Goal: Task Accomplishment & Management: Manage account settings

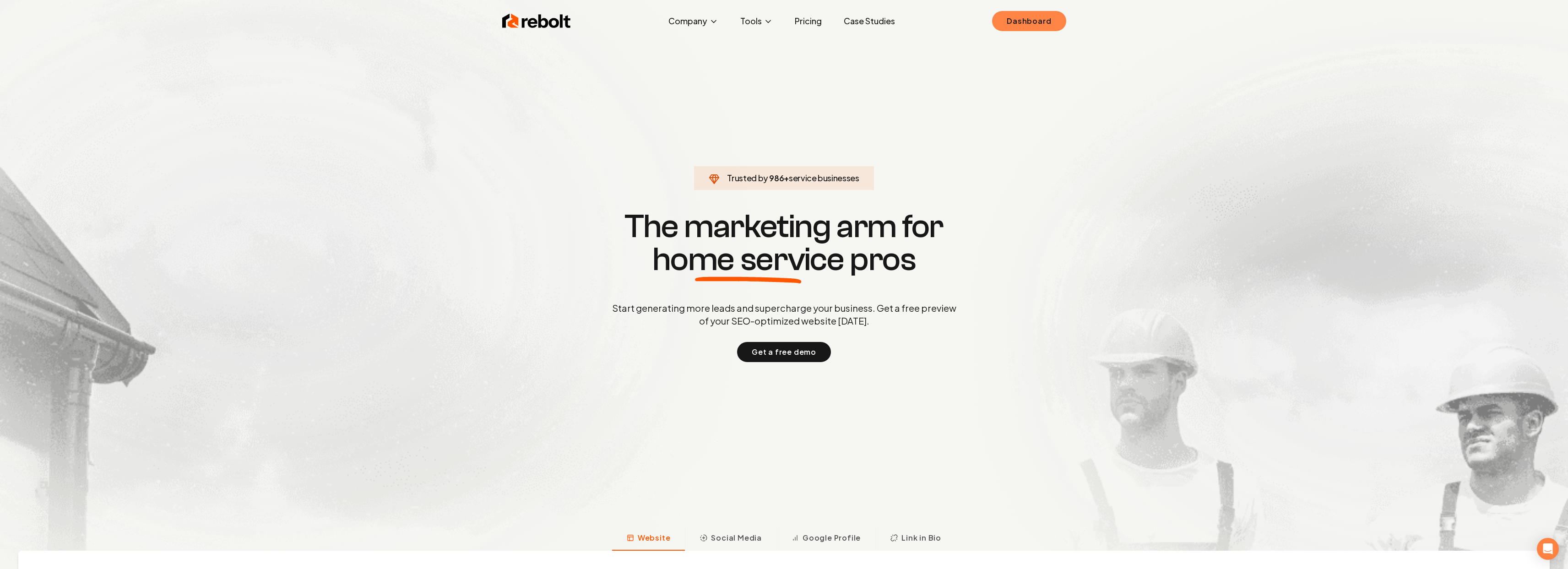
click at [1059, 28] on link "Dashboard" at bounding box center [1028, 21] width 73 height 20
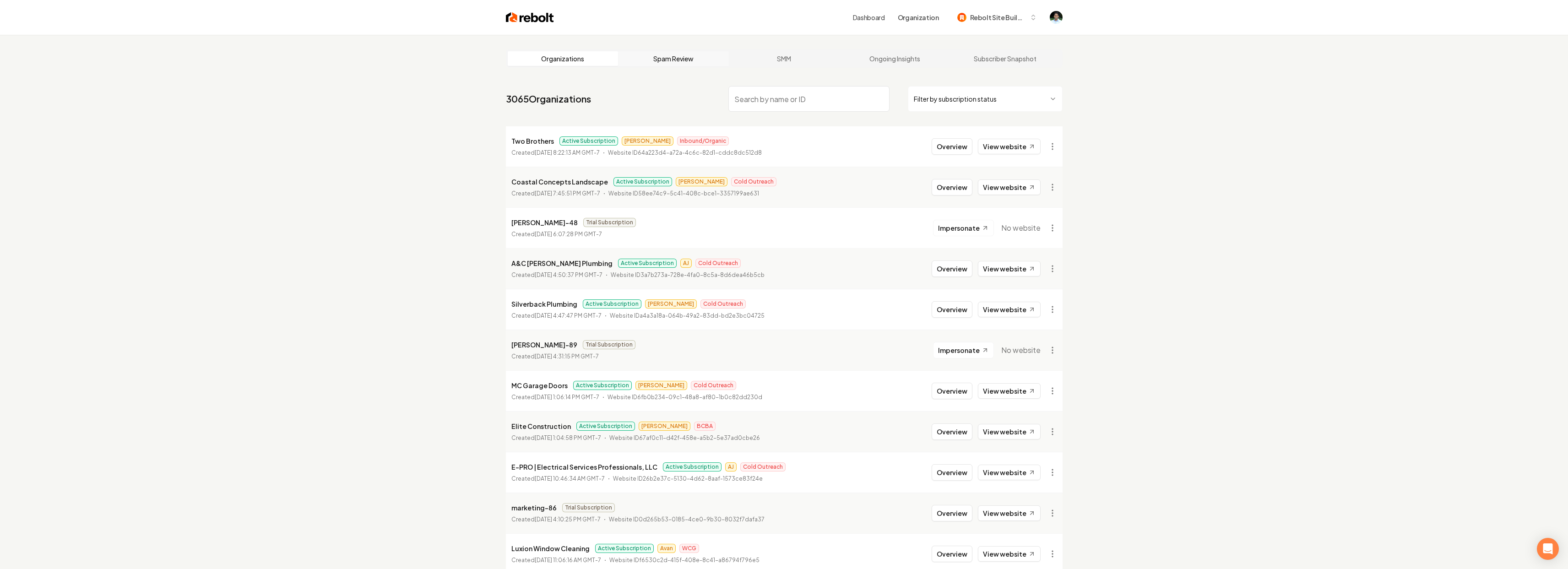
click at [675, 56] on link "Spam Review" at bounding box center [673, 58] width 111 height 15
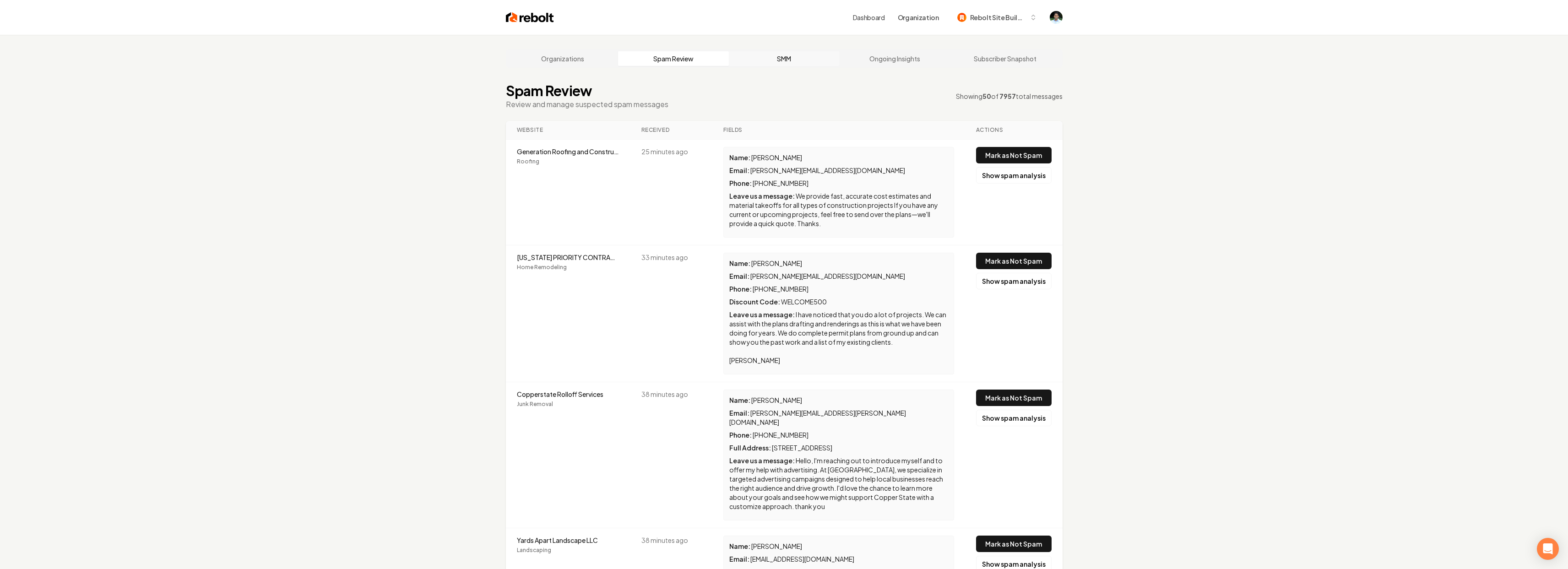
click at [765, 62] on link "SMM" at bounding box center [784, 58] width 111 height 15
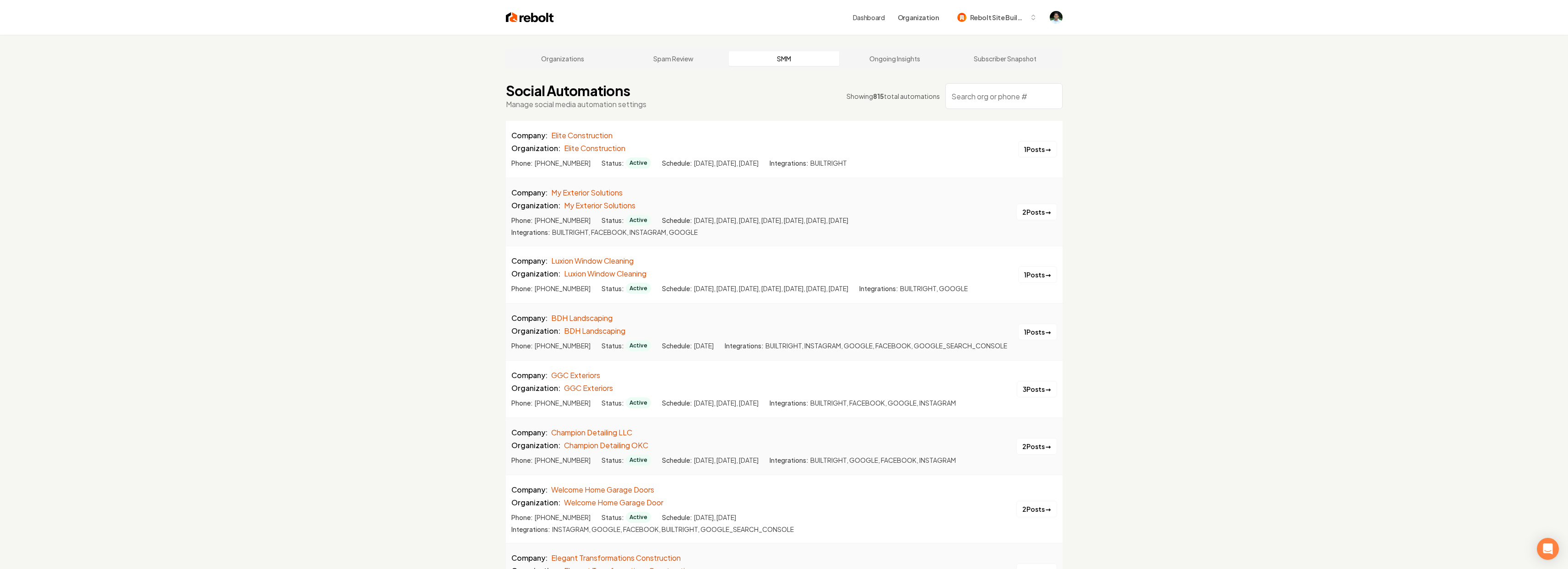
scroll to position [2, 0]
click at [876, 57] on link "Ongoing Insights" at bounding box center [895, 57] width 111 height 15
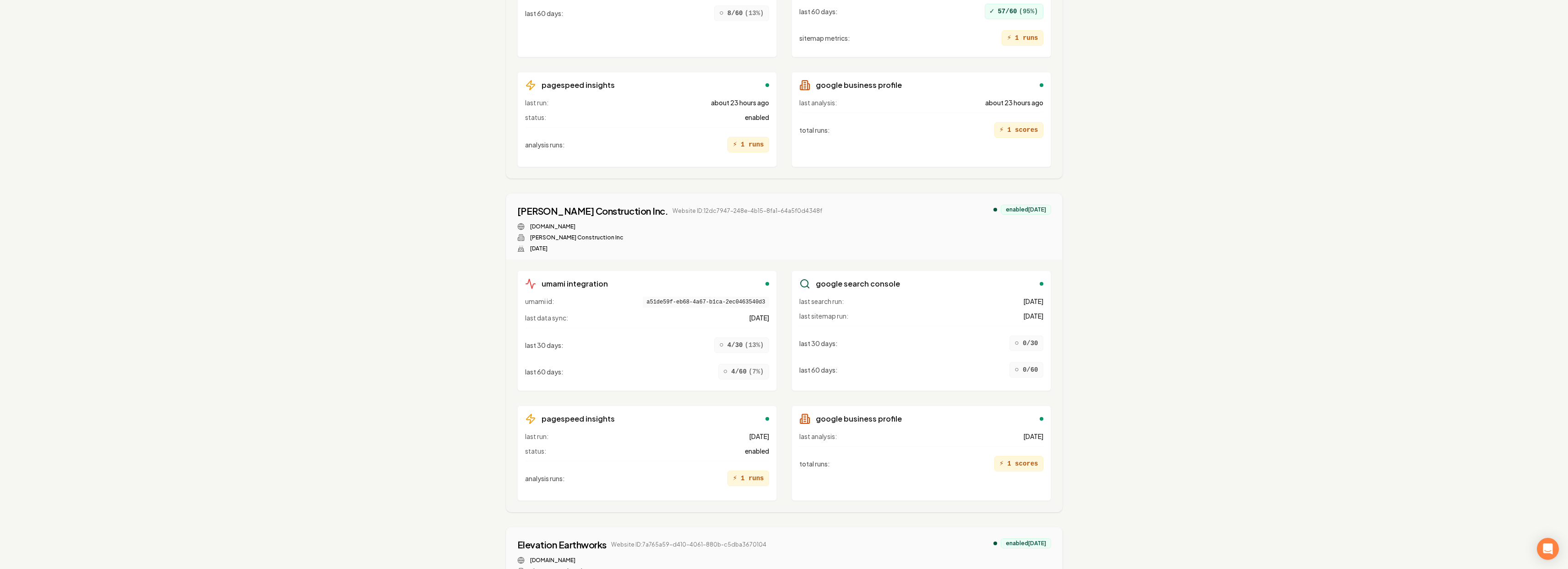
scroll to position [1492, 0]
